Goal: Information Seeking & Learning: Learn about a topic

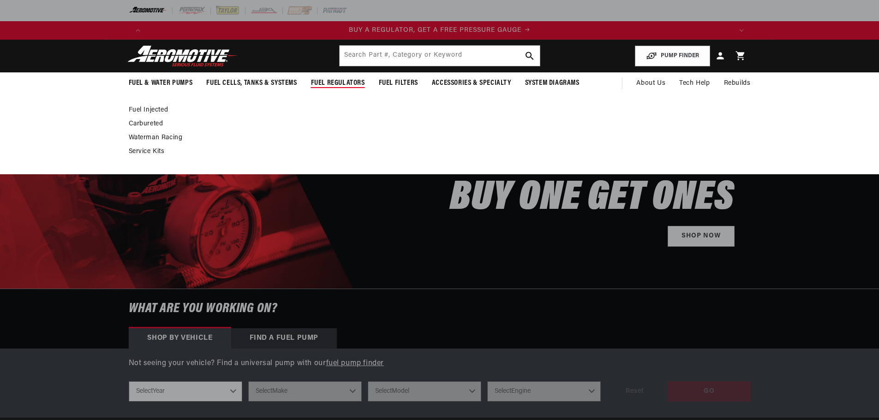
click at [363, 85] on span "Fuel Regulators" at bounding box center [338, 83] width 54 height 10
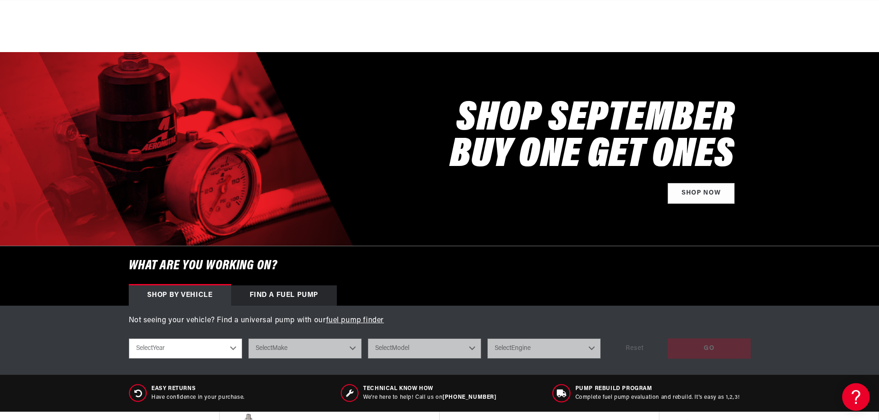
scroll to position [185, 0]
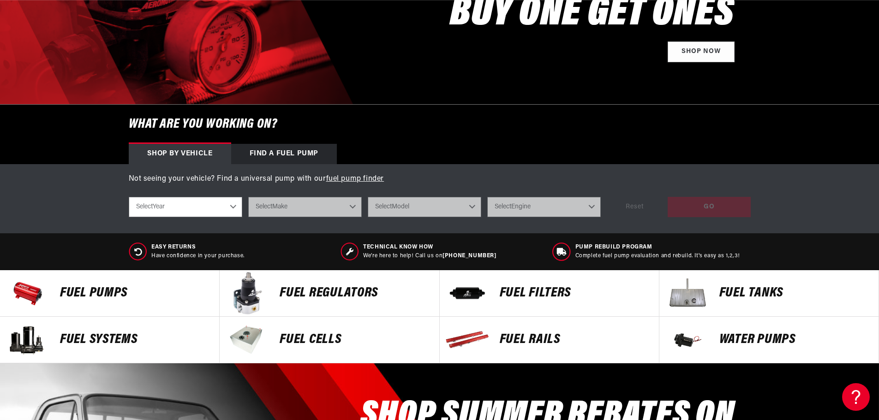
click at [221, 209] on select "Select Year 2023 2022 2021 2020 2019 2018 2017 2016 2015 2014 2013 2012 2011 20…" at bounding box center [186, 207] width 114 height 20
click at [415, 161] on div "Shop by vehicle Find a Fuel Pump" at bounding box center [440, 154] width 668 height 20
click at [303, 289] on p "FUEL REGULATORS" at bounding box center [355, 294] width 150 height 14
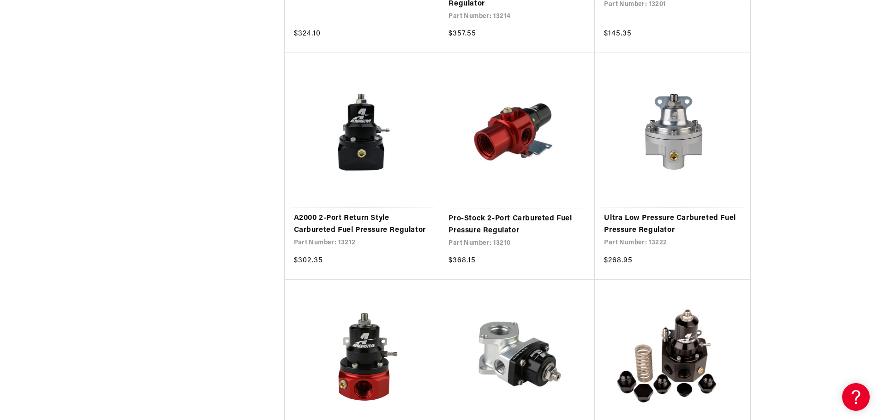
scroll to position [1615, 0]
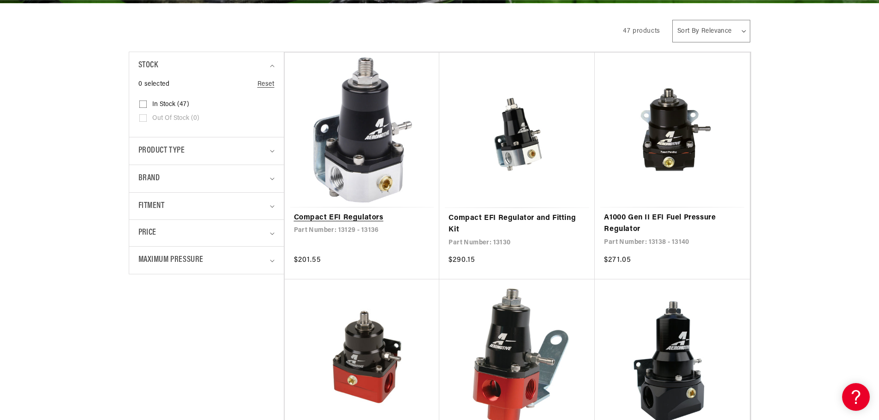
scroll to position [0, 5]
click at [362, 214] on link "Compact EFI Regulators" at bounding box center [362, 218] width 137 height 12
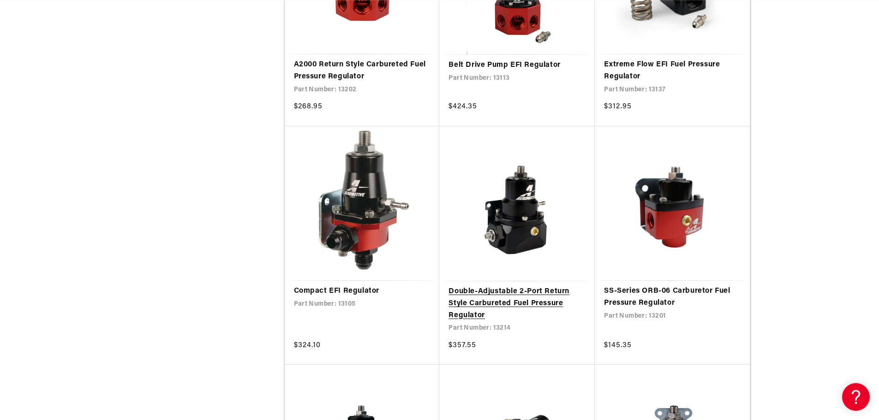
scroll to position [0, 585]
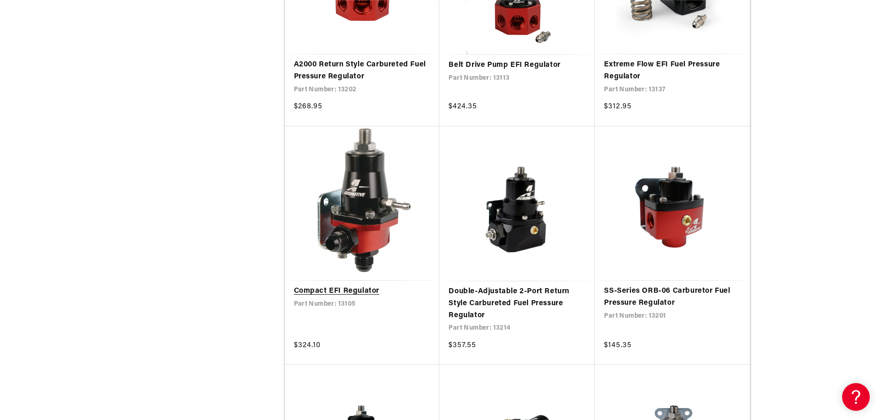
click at [341, 289] on link "Compact EFI Regulator" at bounding box center [362, 292] width 137 height 12
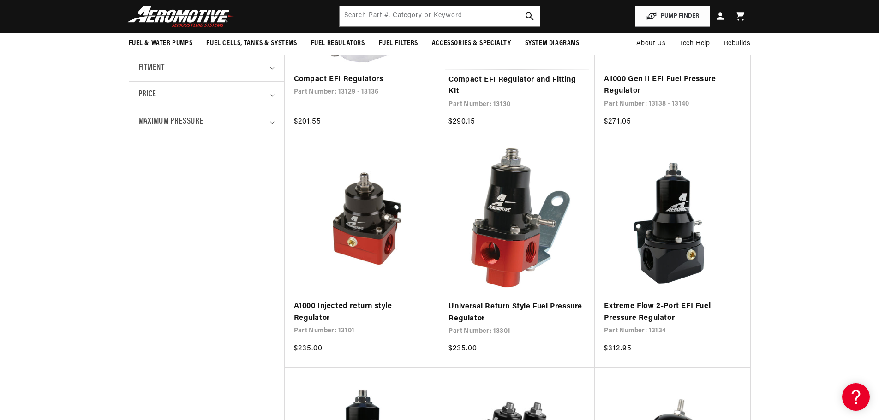
scroll to position [0, 1170]
click at [514, 308] on link "Universal Return Style Fuel Pressure Regulator" at bounding box center [516, 313] width 137 height 24
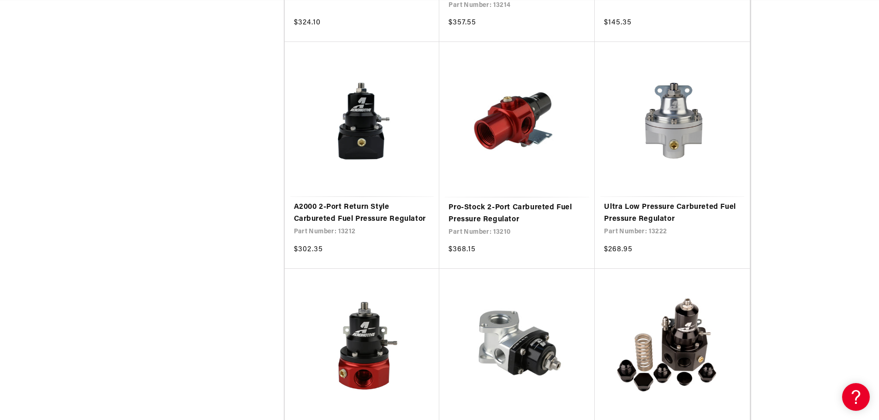
scroll to position [0, 0]
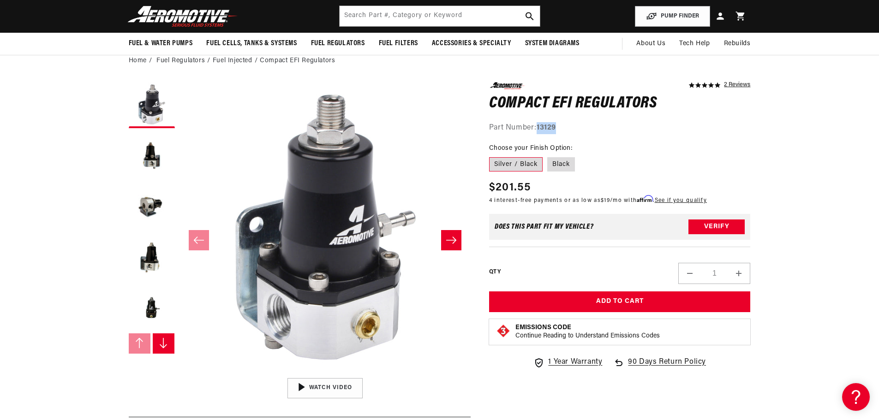
scroll to position [0, 585]
drag, startPoint x: 562, startPoint y: 124, endPoint x: 541, endPoint y: 129, distance: 21.3
click at [540, 129] on div "Part Number: 13129" at bounding box center [620, 128] width 262 height 12
copy strong "13129"
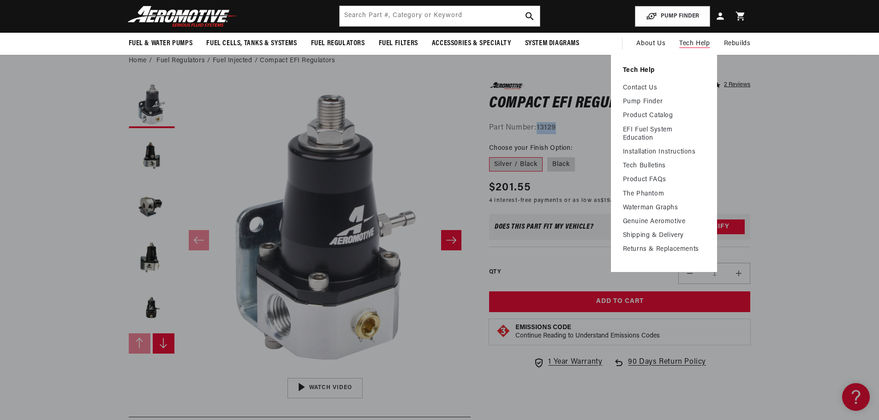
scroll to position [0, 1170]
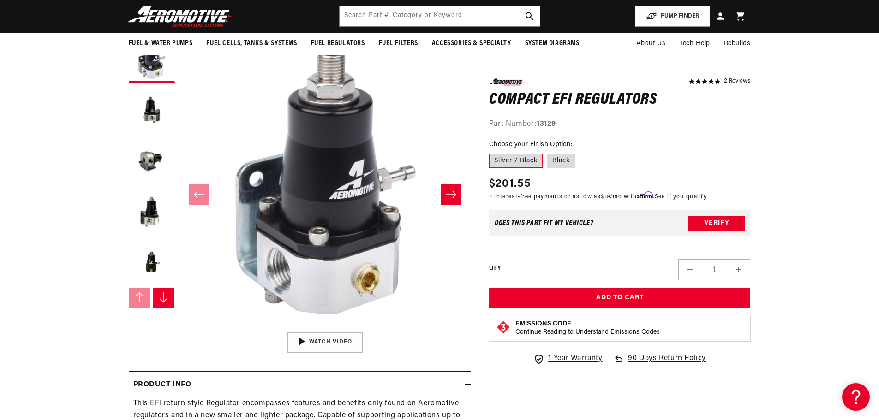
scroll to position [46, 0]
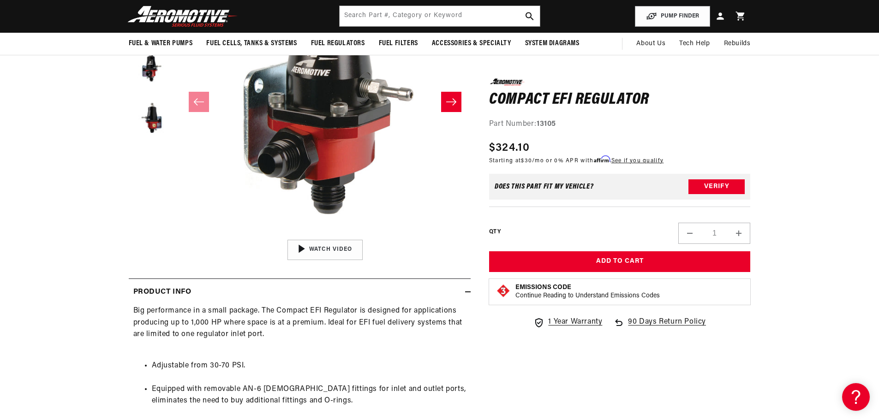
click at [441, 99] on button "Slide right" at bounding box center [451, 102] width 20 height 20
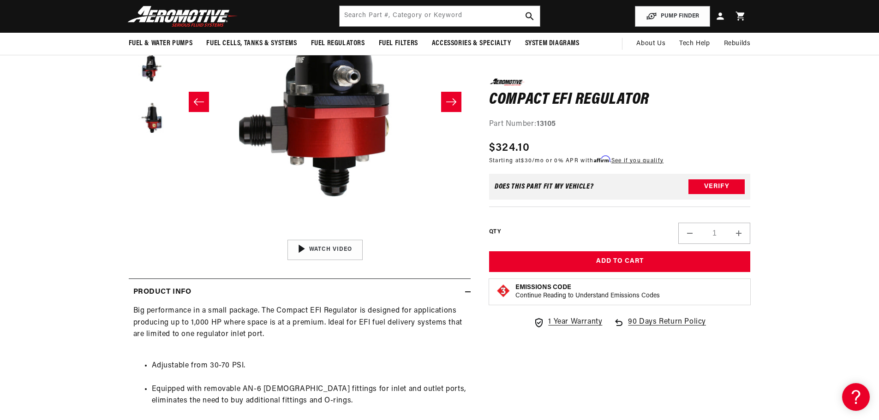
click at [451, 96] on button "Slide right" at bounding box center [451, 102] width 20 height 20
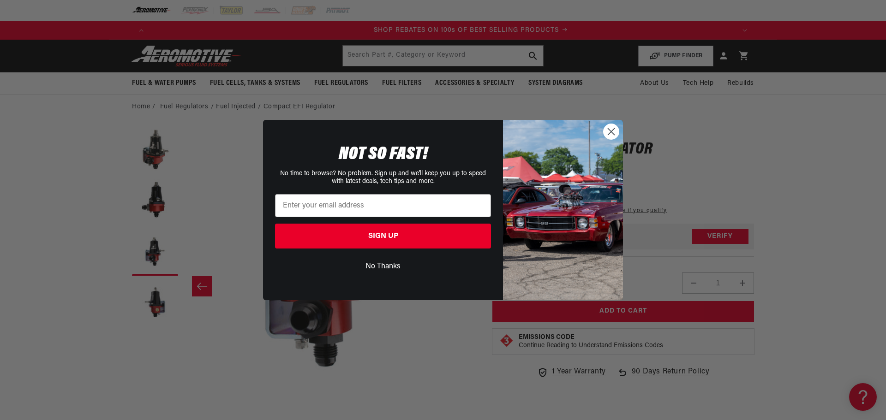
scroll to position [0, 1170]
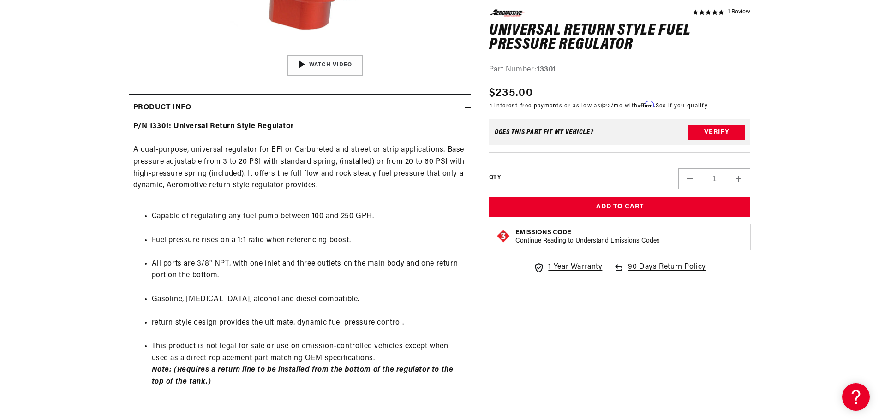
scroll to position [0, 1170]
